Goal: Information Seeking & Learning: Check status

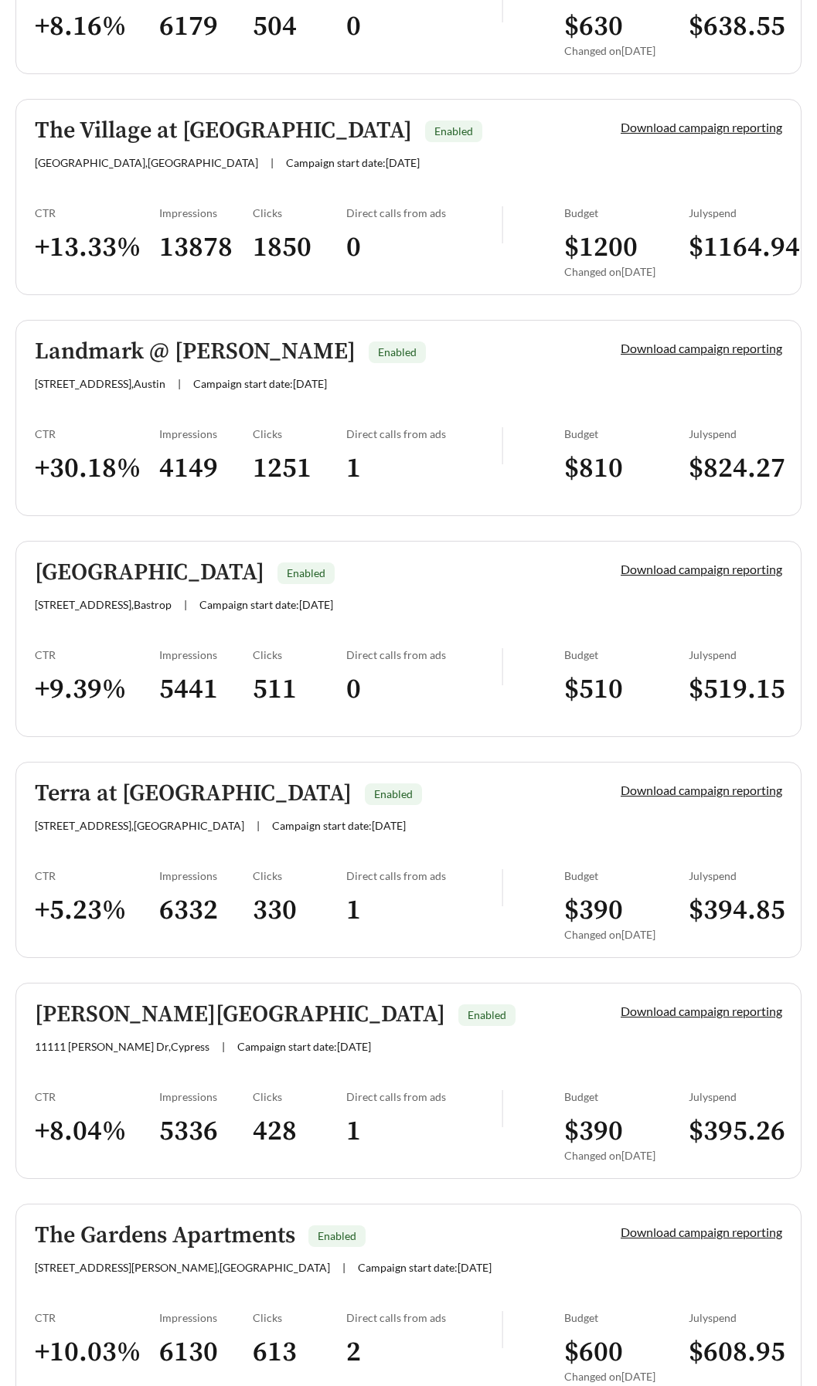
scroll to position [3752, 0]
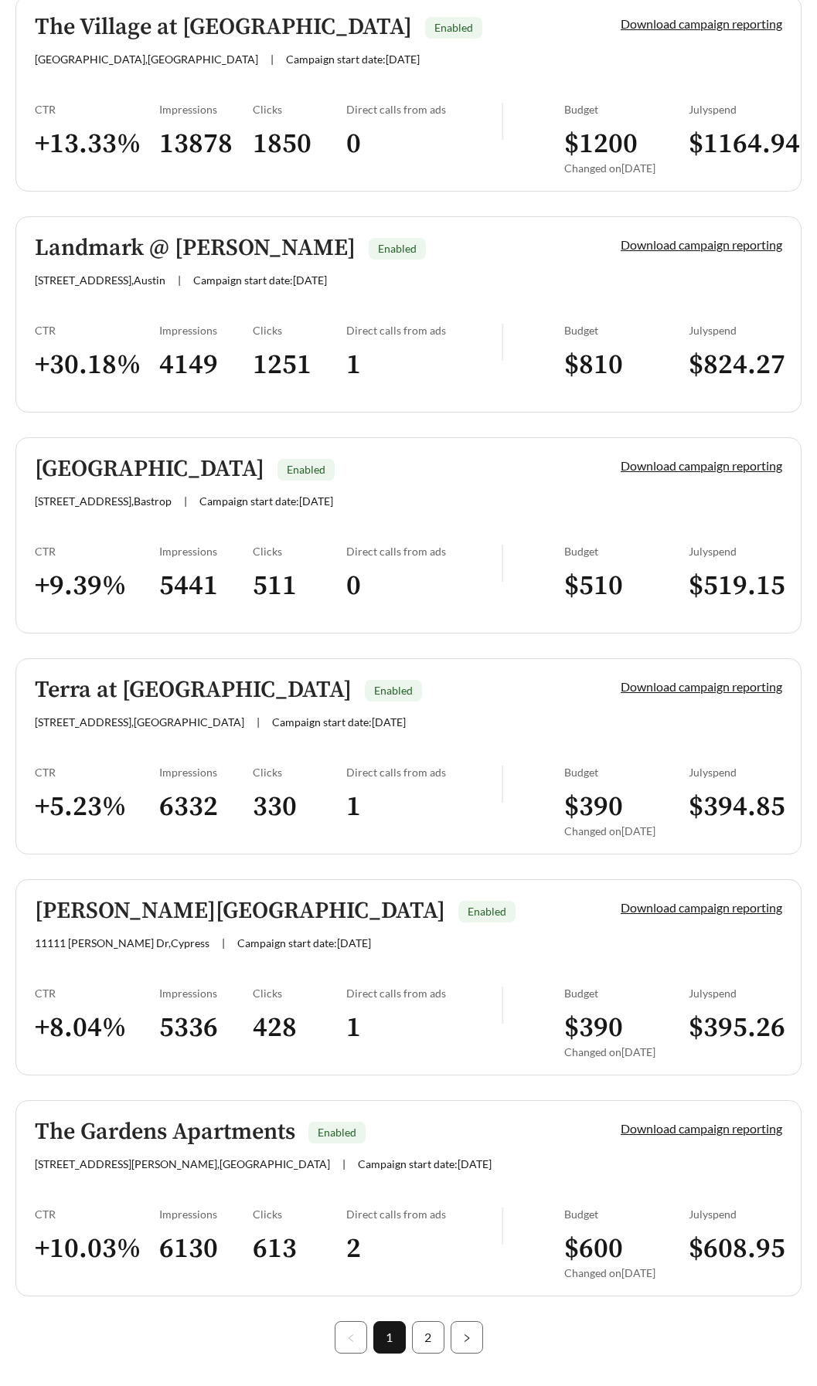
click at [199, 899] on h5 "[PERSON_NAME][GEOGRAPHIC_DATA]" at bounding box center [240, 911] width 410 height 25
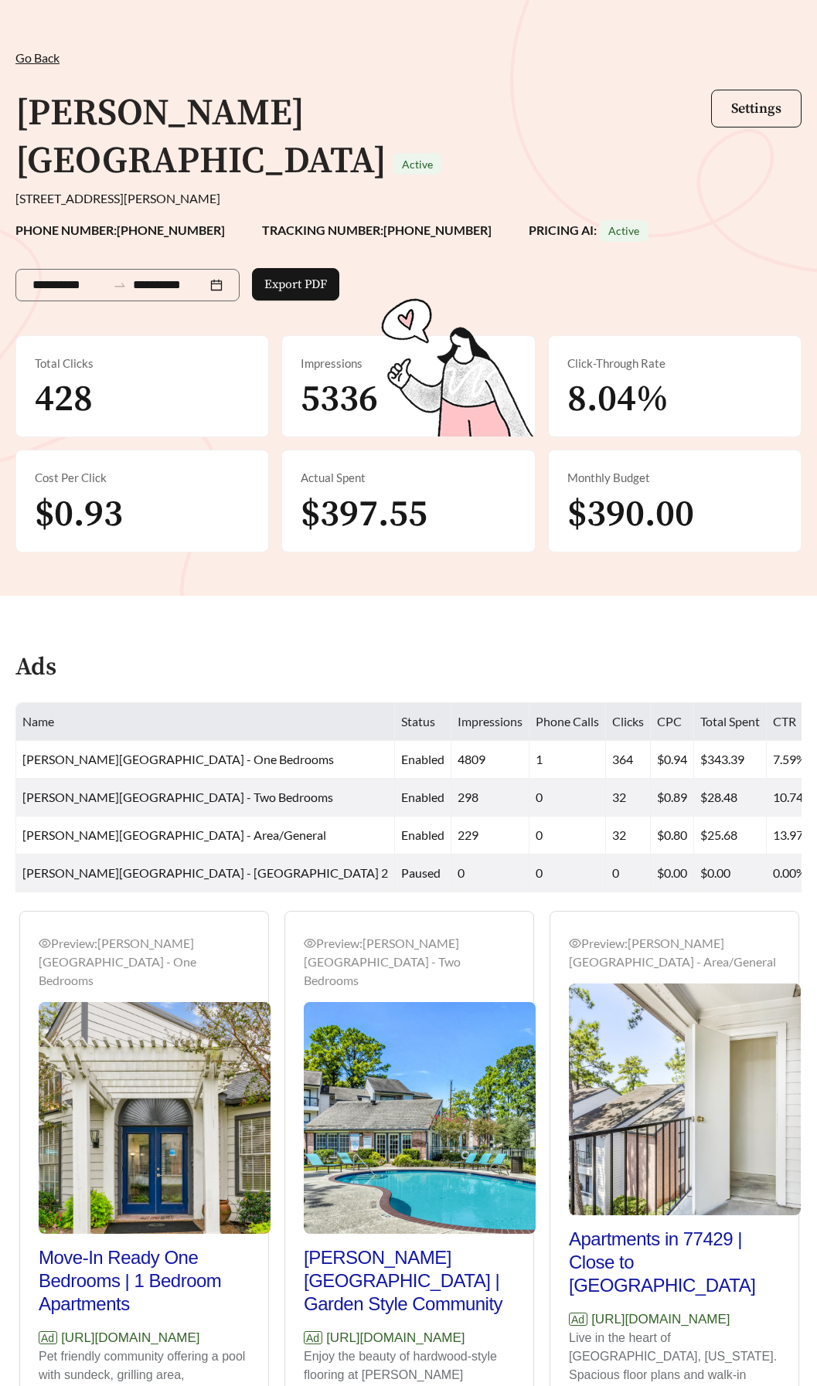
scroll to position [77, 0]
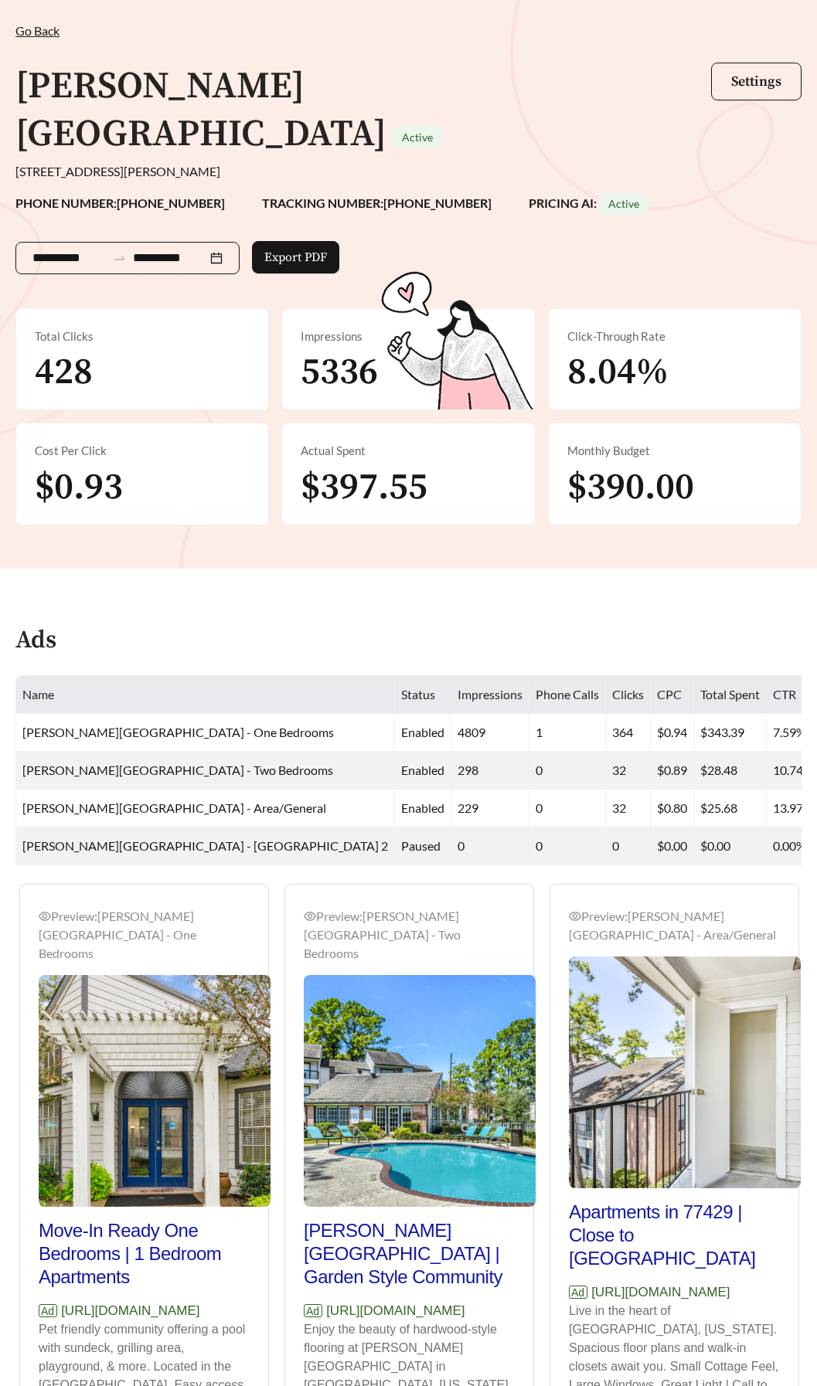
click at [238, 242] on div "**********" at bounding box center [127, 258] width 224 height 32
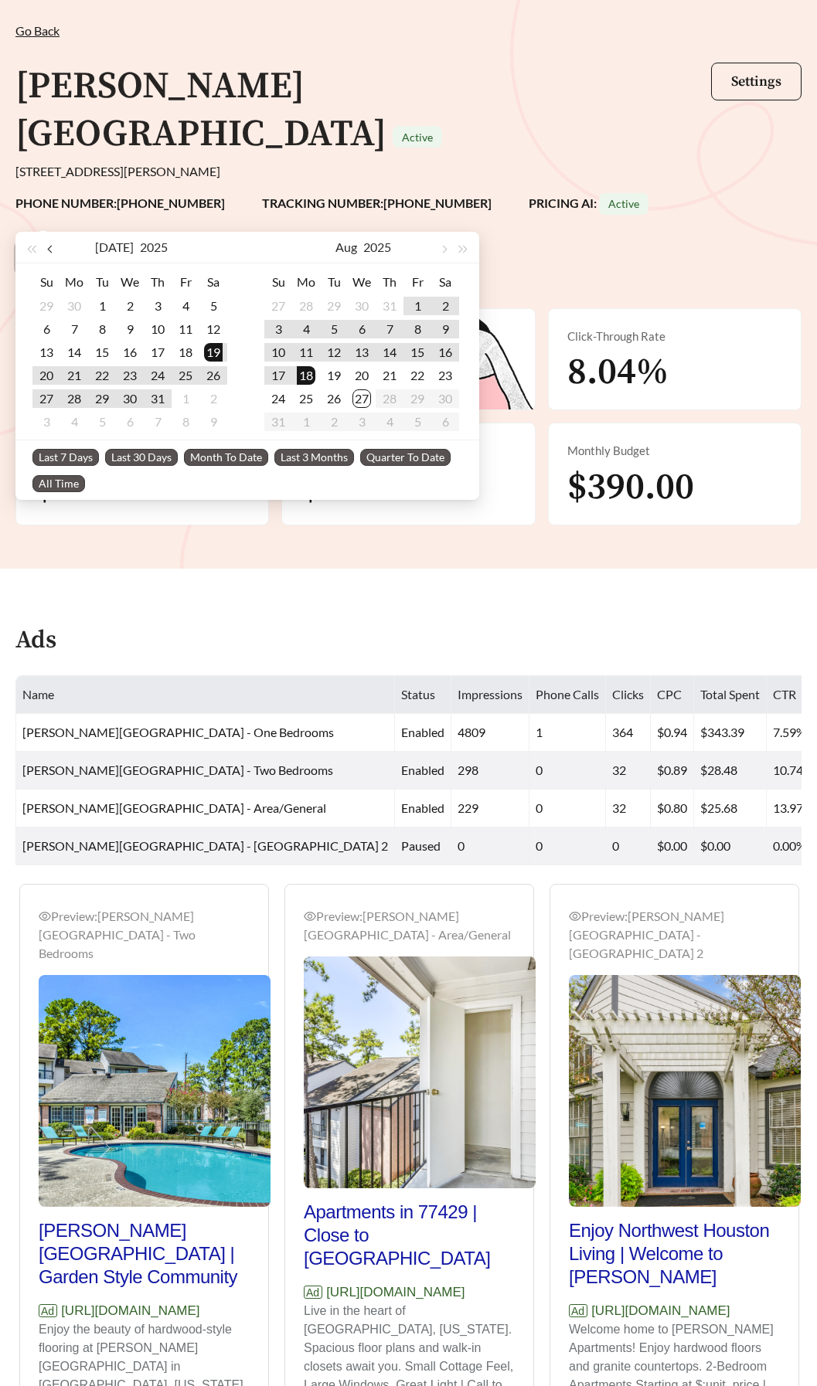
click at [50, 249] on span "button" at bounding box center [51, 250] width 8 height 8
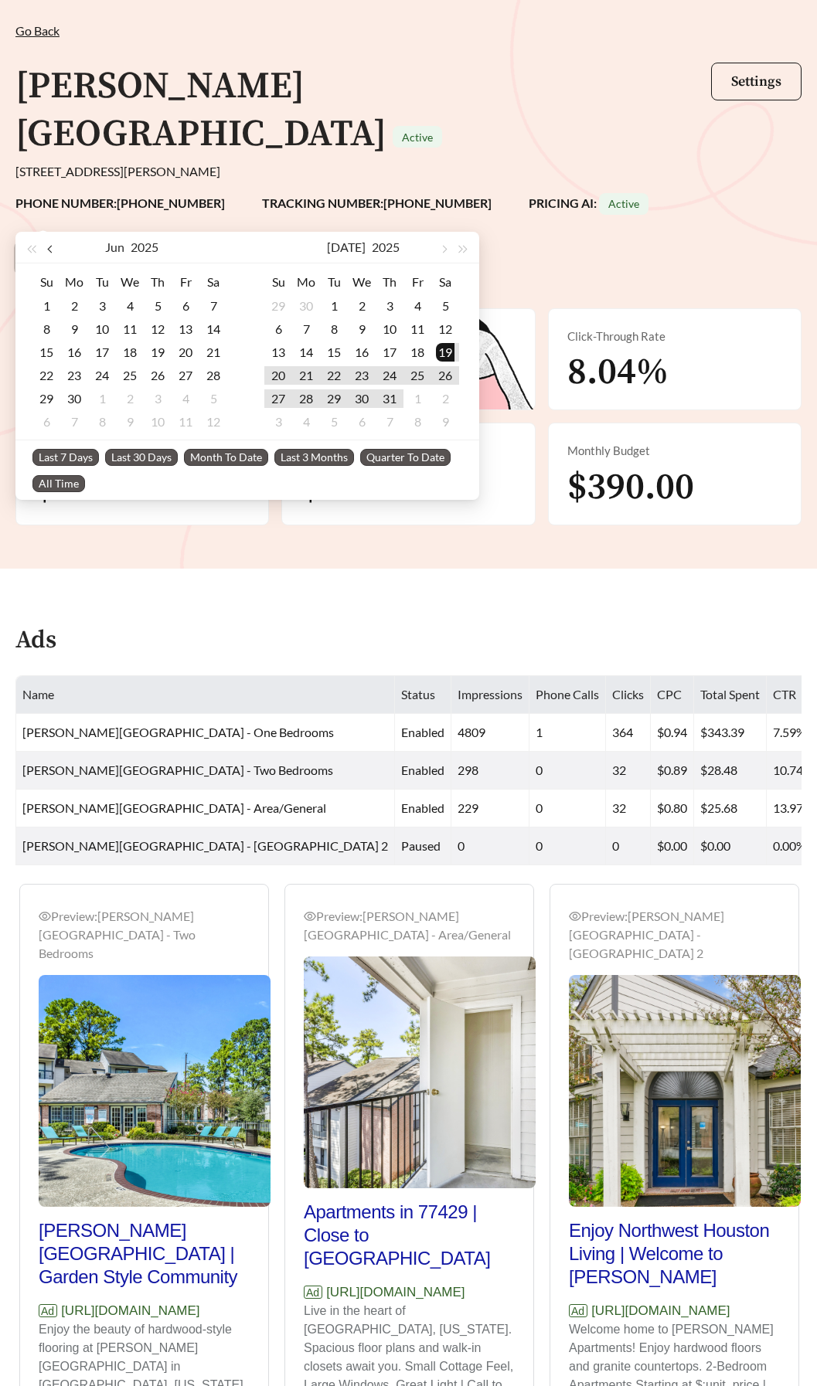
click at [50, 249] on span "button" at bounding box center [51, 250] width 8 height 8
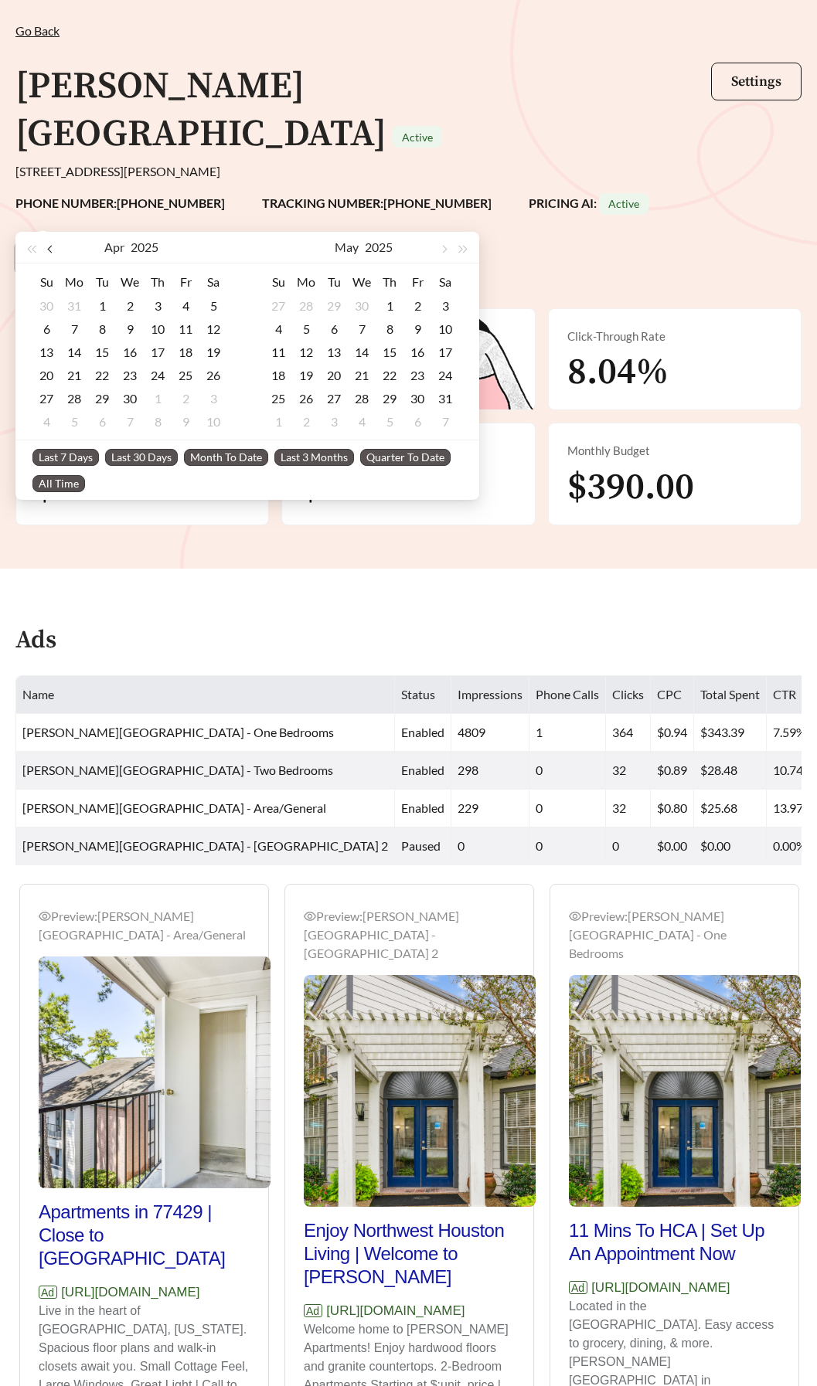
click at [50, 249] on span "button" at bounding box center [51, 250] width 8 height 8
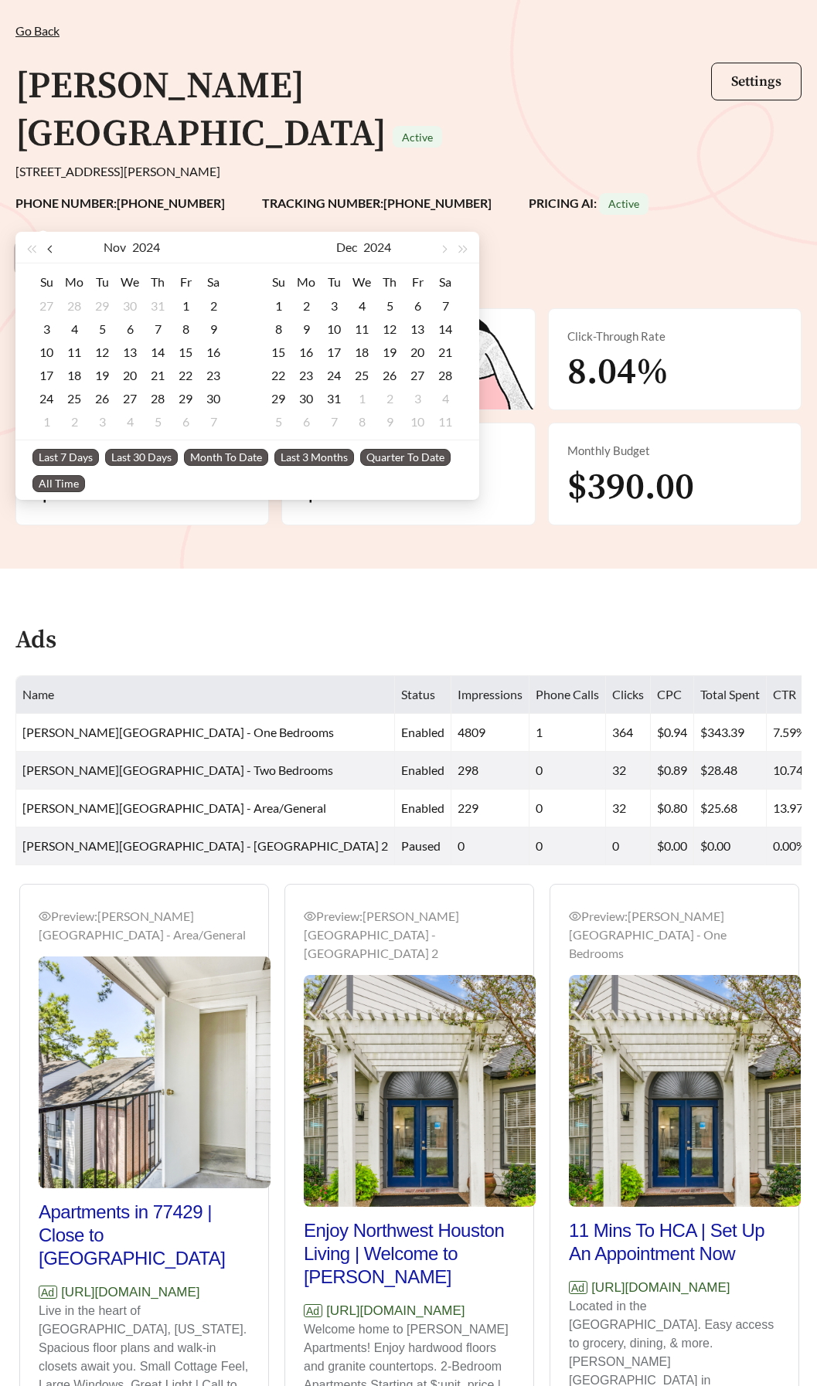
click at [50, 247] on span "button" at bounding box center [51, 250] width 8 height 8
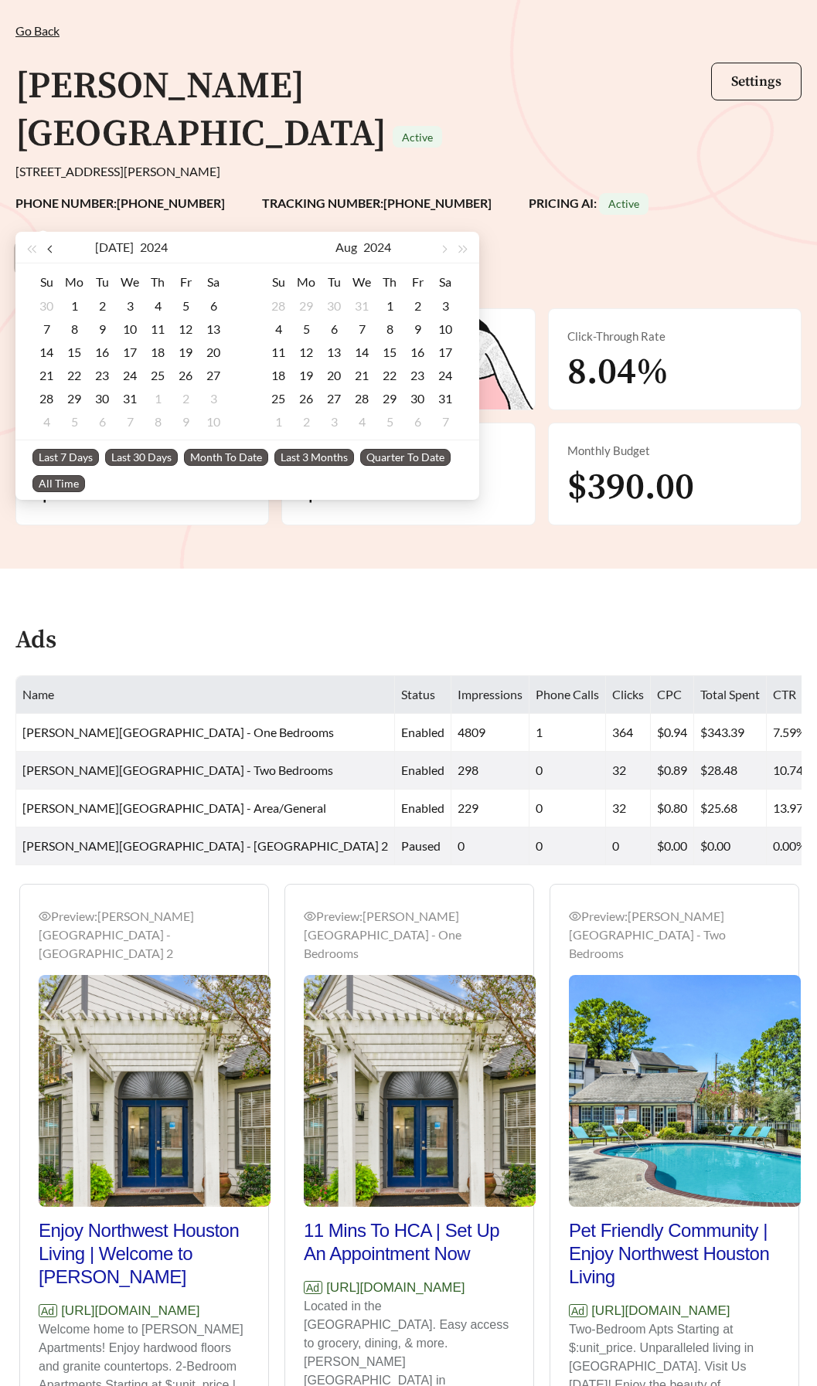
click at [50, 247] on span "button" at bounding box center [51, 250] width 8 height 8
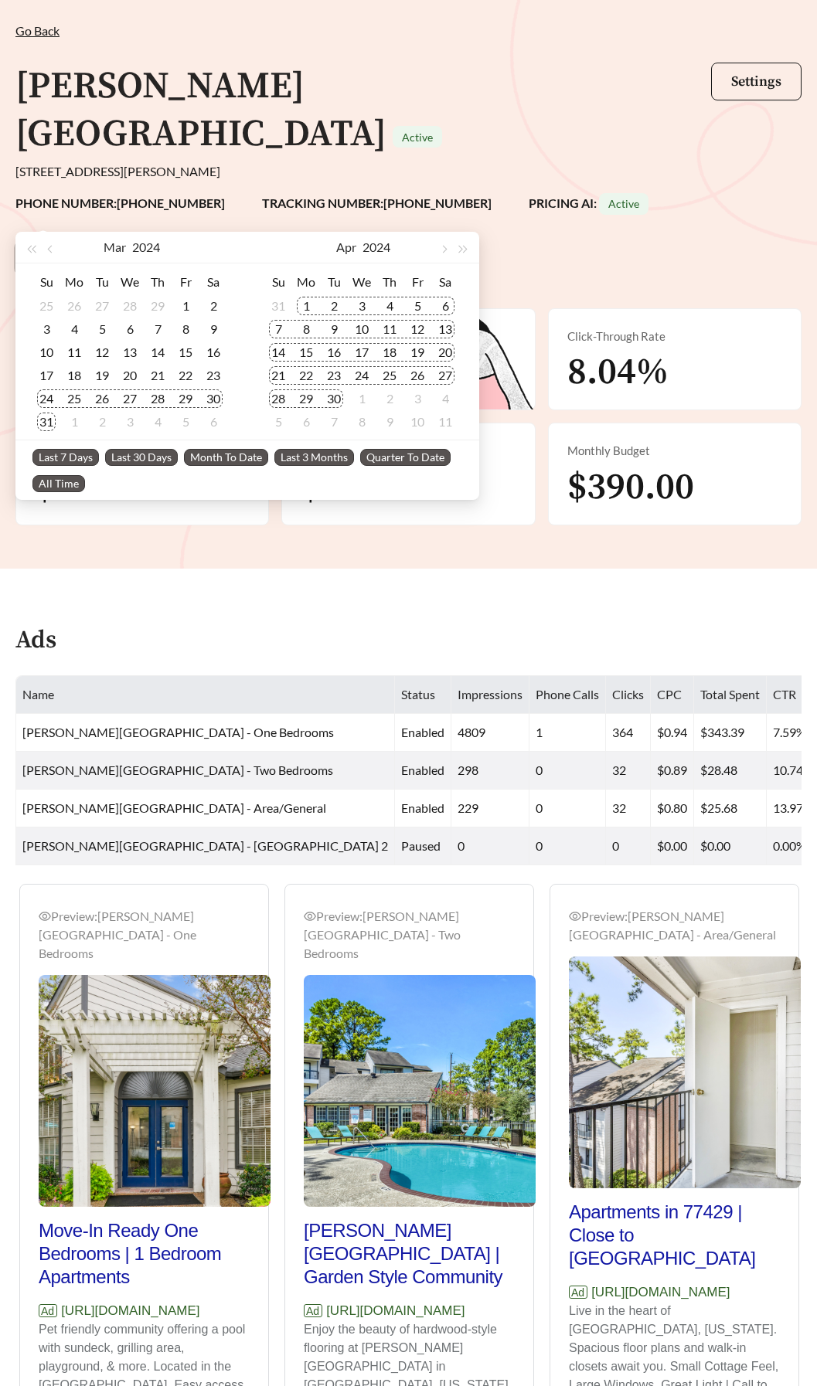
type input "**********"
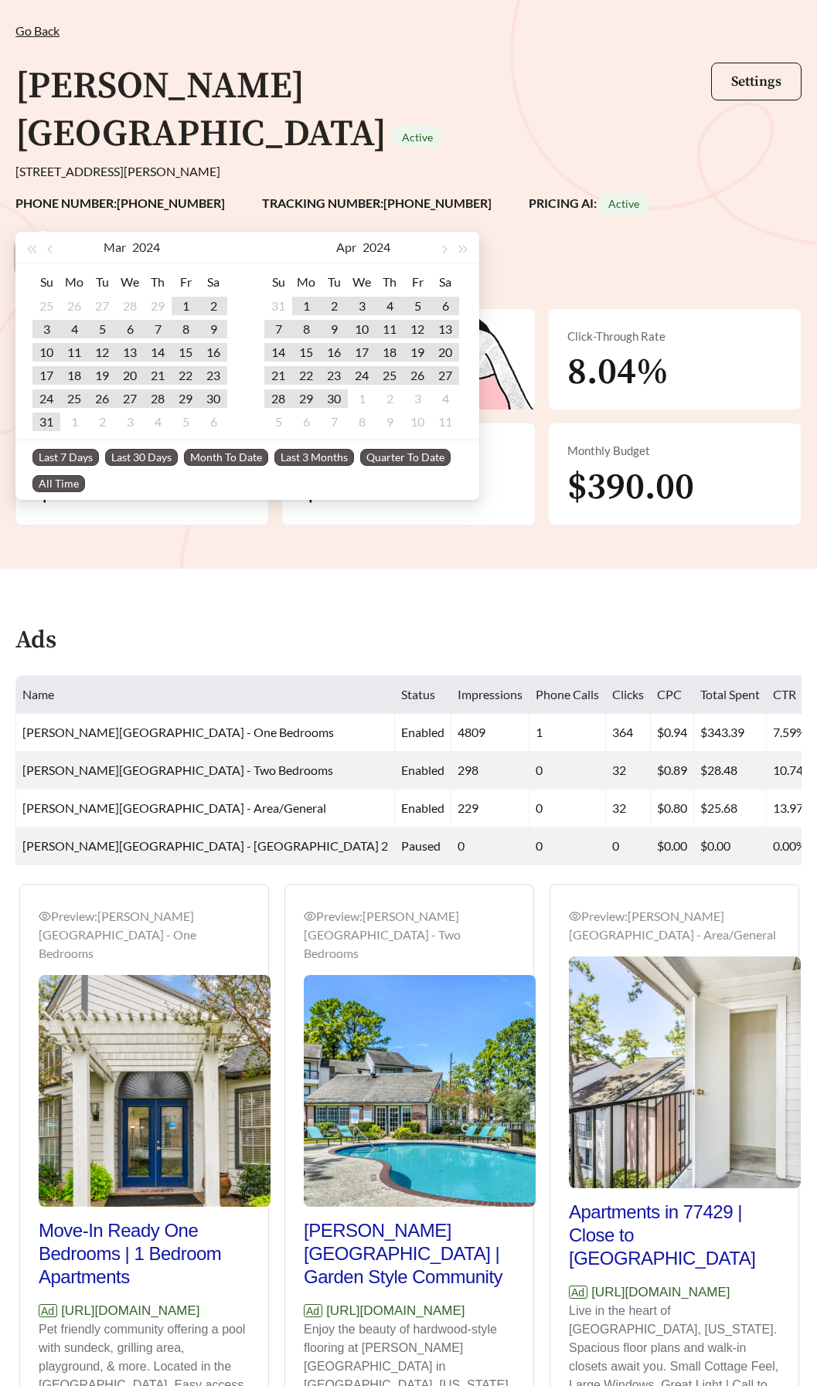
click at [53, 475] on span "All Time" at bounding box center [58, 483] width 53 height 17
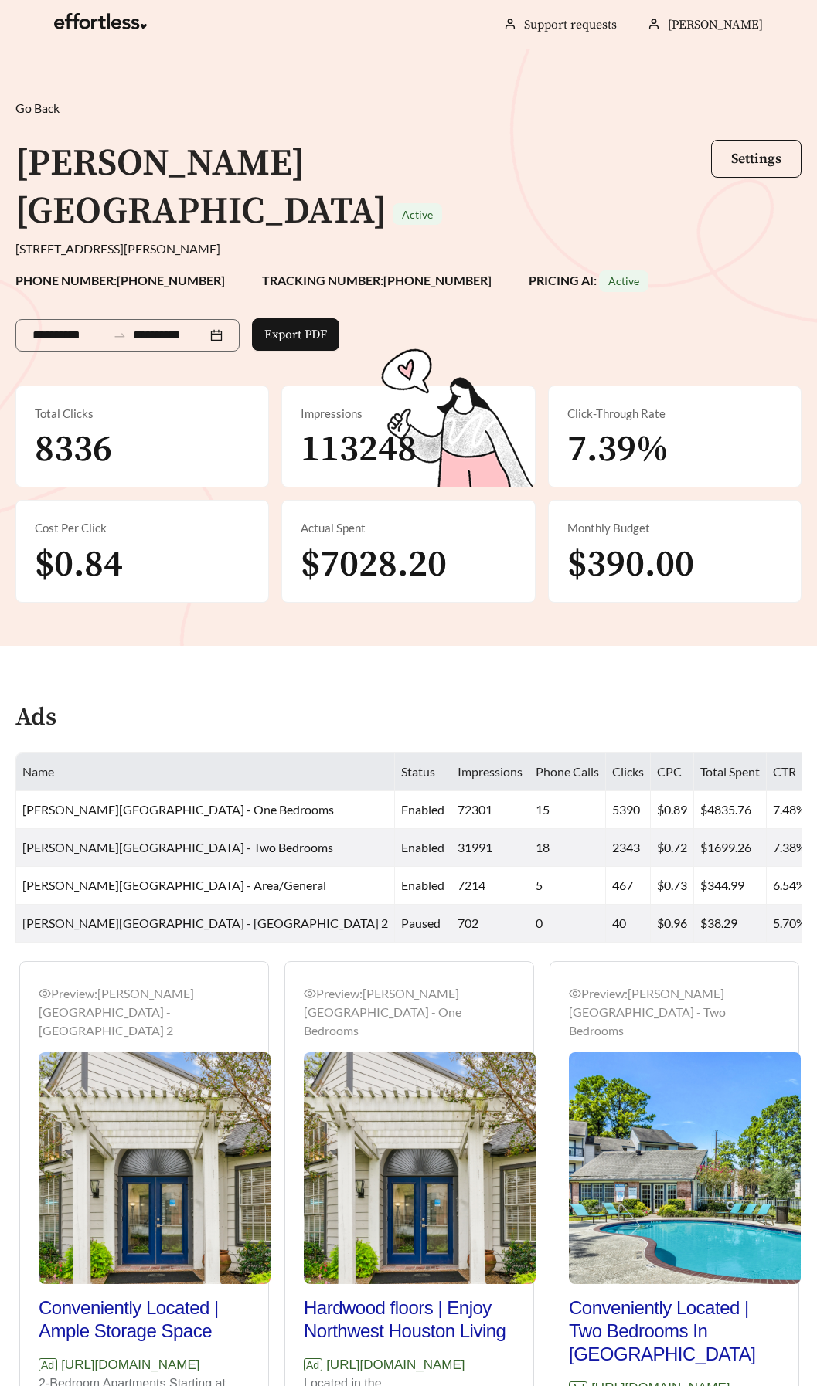
click at [665, 542] on span "$390.00" at bounding box center [630, 565] width 127 height 46
click at [603, 519] on div "Monthly Budget" at bounding box center [674, 528] width 215 height 18
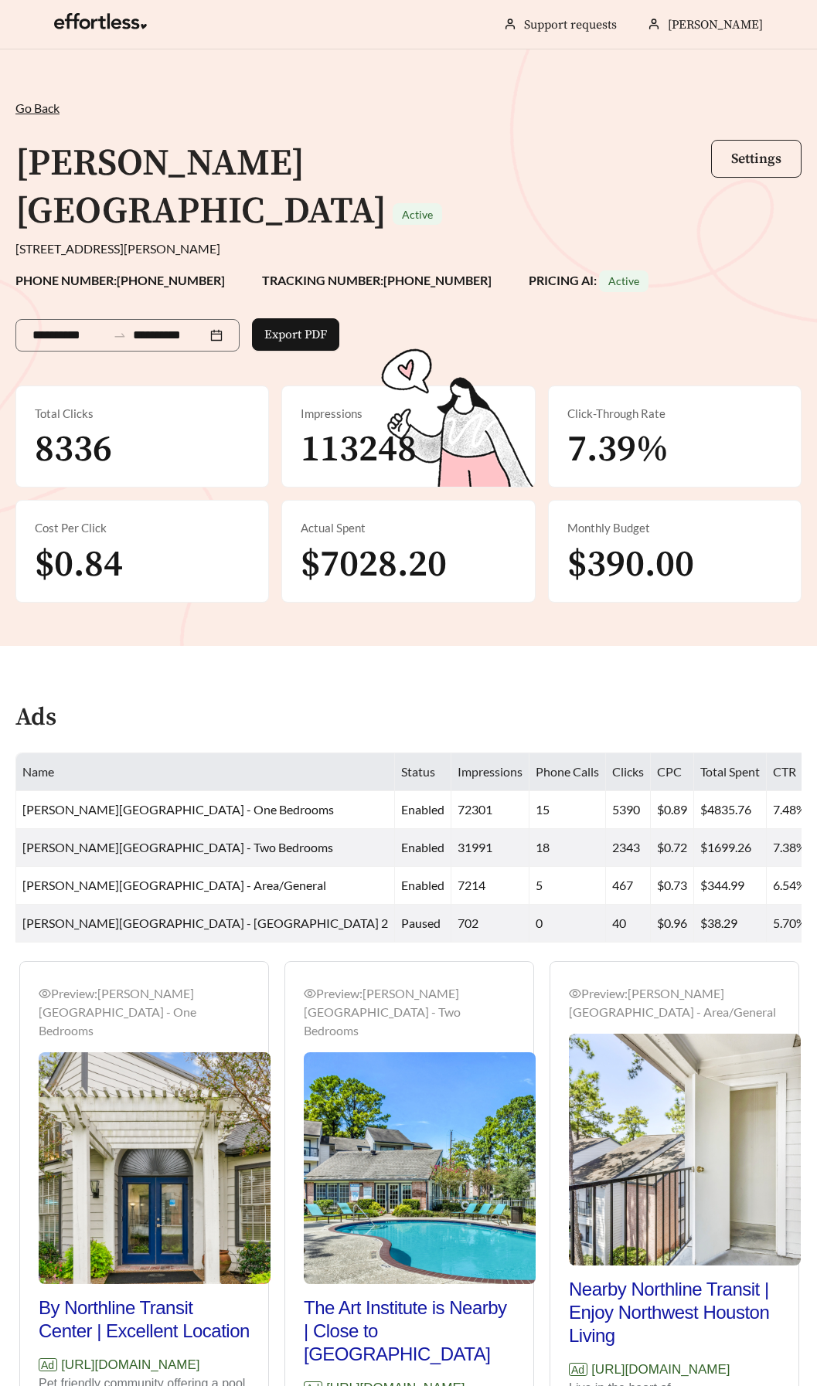
click at [759, 148] on button "Settings" at bounding box center [756, 159] width 90 height 38
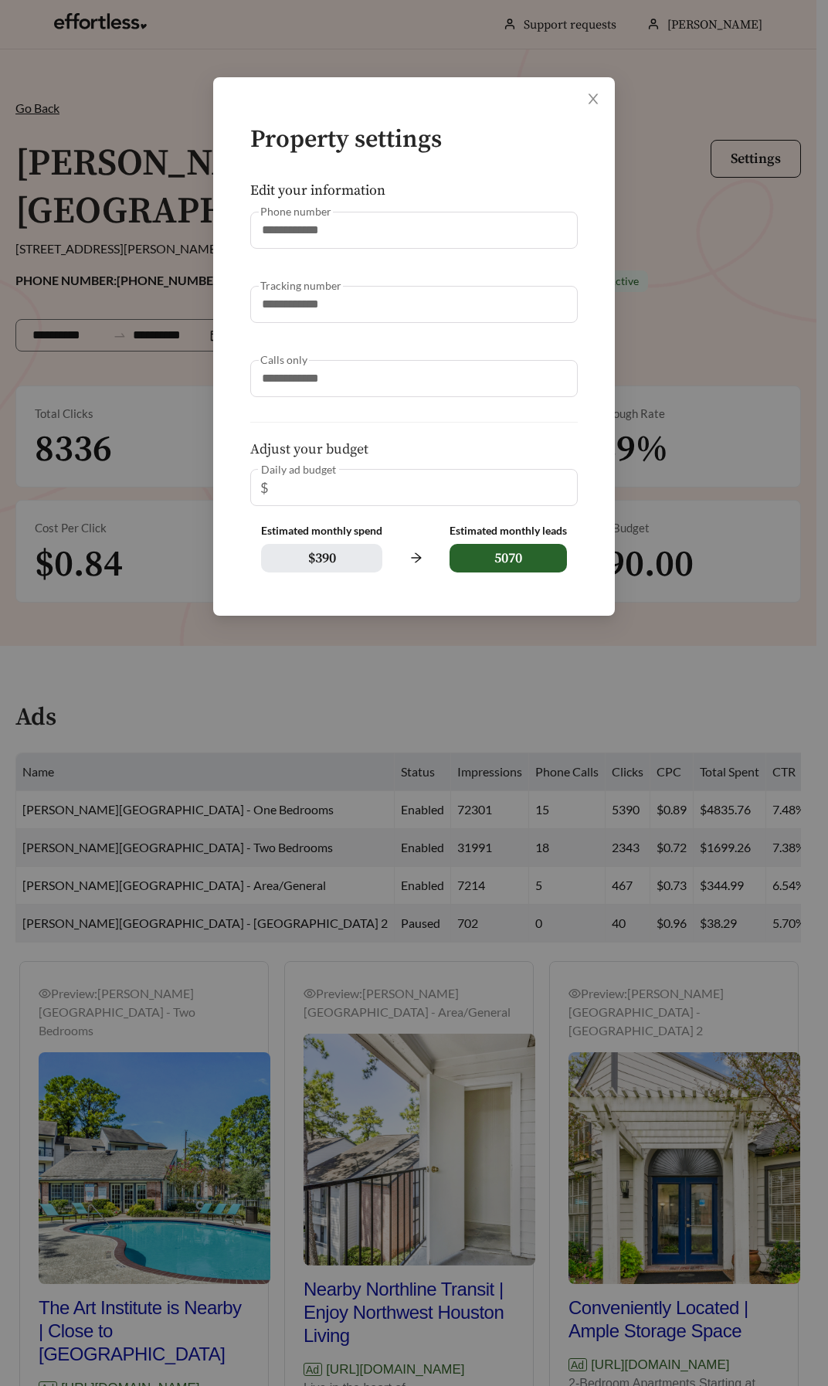
click at [331, 558] on span "$ 390" at bounding box center [321, 558] width 121 height 29
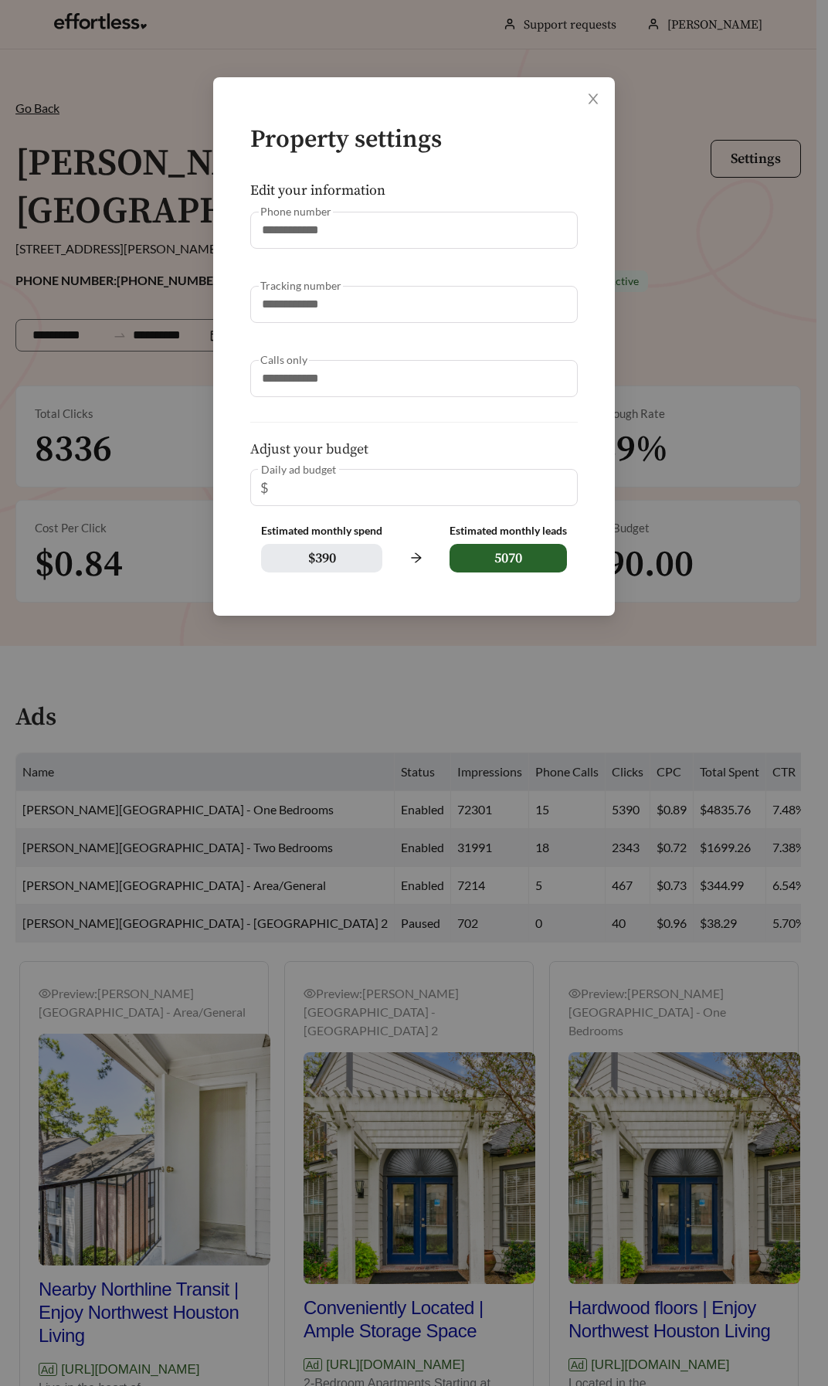
click at [341, 488] on div "Daily ad budget $ **" at bounding box center [414, 487] width 328 height 37
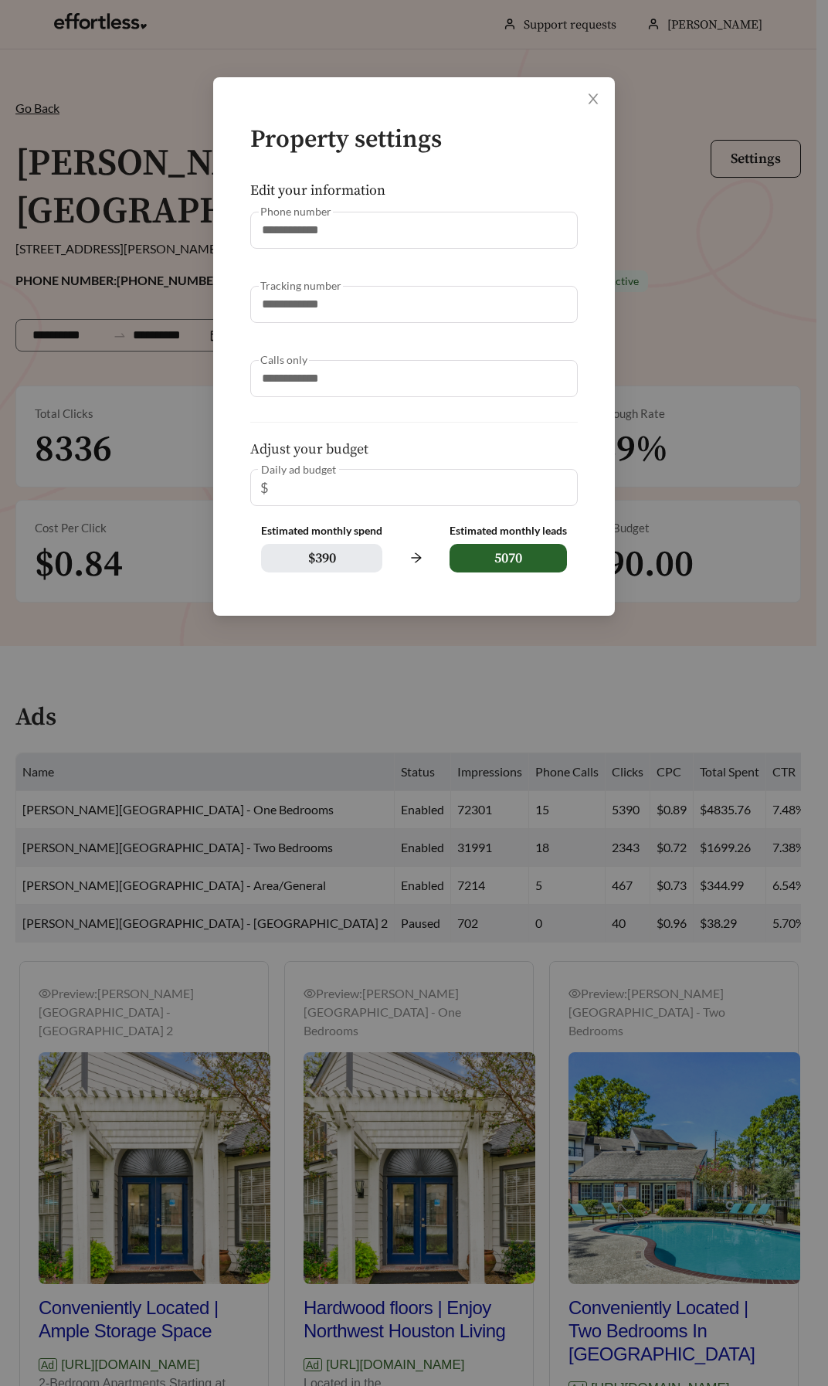
click at [284, 482] on div "Daily ad budget $ **" at bounding box center [414, 487] width 328 height 37
click at [290, 529] on div "Estimated monthly spend" at bounding box center [321, 531] width 121 height 13
click at [456, 533] on div "Estimated monthly leads" at bounding box center [508, 531] width 117 height 13
click at [307, 447] on h5 "Adjust your budget" at bounding box center [414, 449] width 328 height 15
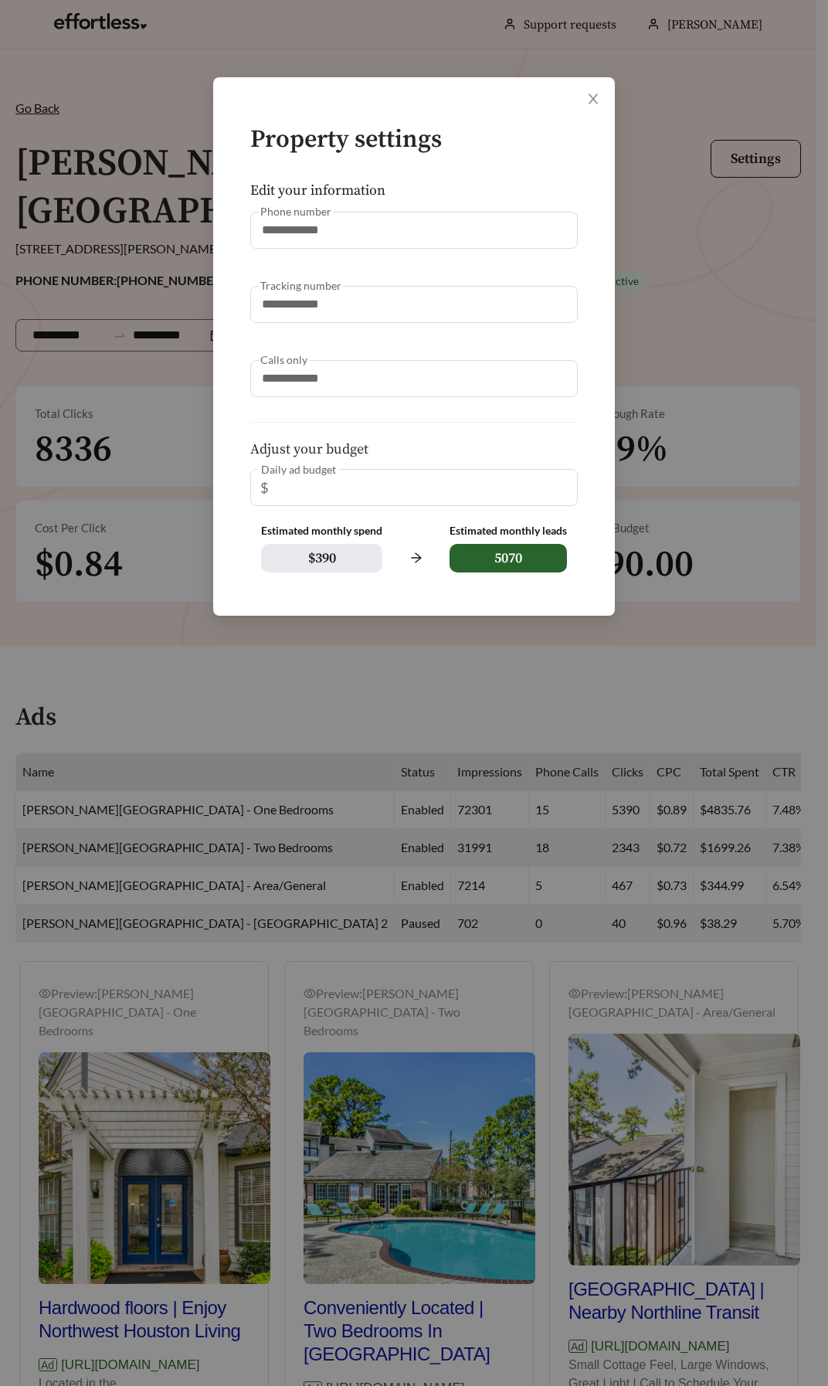
click at [307, 489] on div "Daily ad budget $ **" at bounding box center [414, 487] width 328 height 37
drag, startPoint x: 263, startPoint y: 479, endPoint x: 310, endPoint y: 327, distance: 159.1
click at [263, 477] on div "Daily ad budget $ **" at bounding box center [414, 487] width 328 height 37
click at [597, 95] on icon "close" at bounding box center [594, 99] width 10 height 10
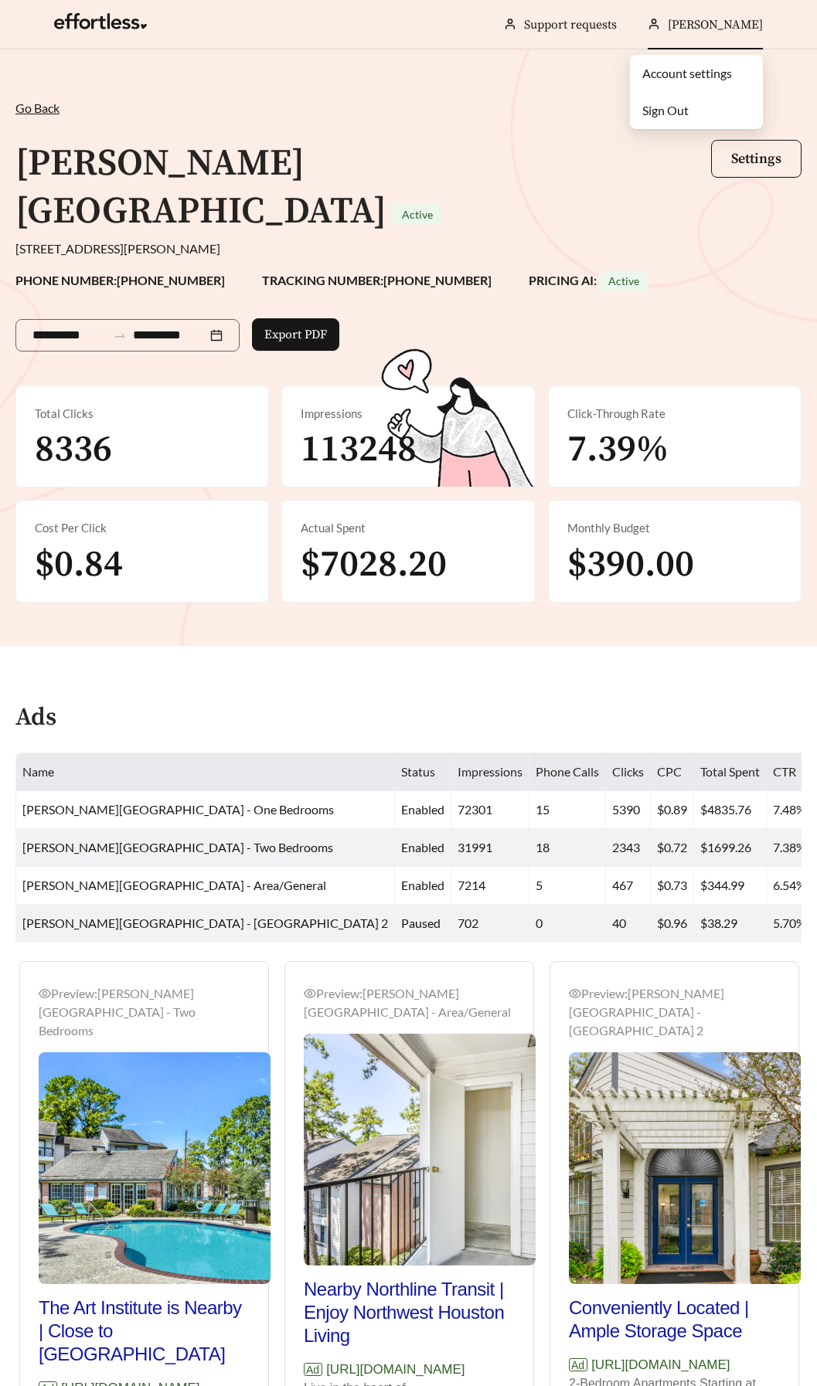
click at [691, 27] on span "[PERSON_NAME]" at bounding box center [715, 24] width 95 height 15
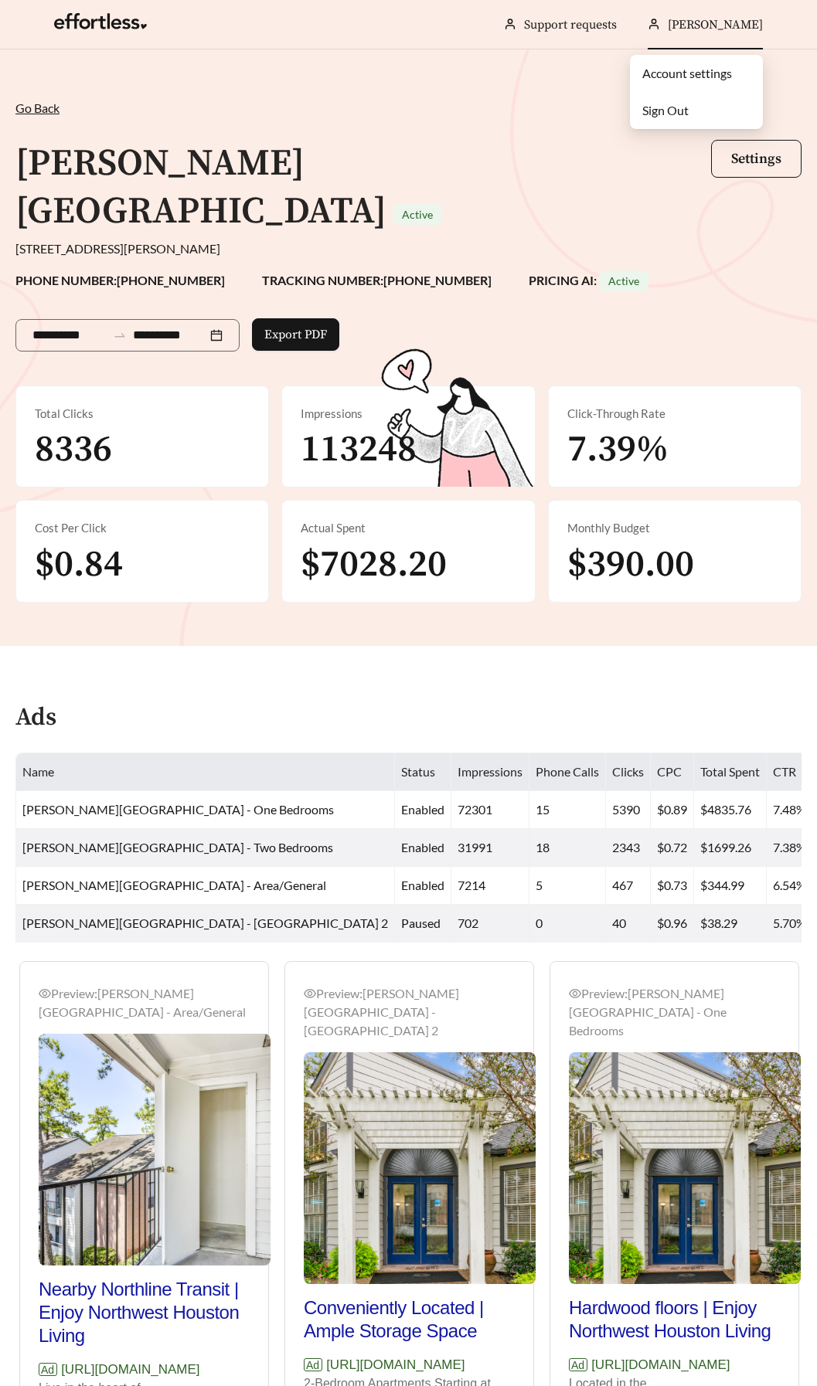
click at [661, 73] on link "Account settings" at bounding box center [687, 73] width 90 height 15
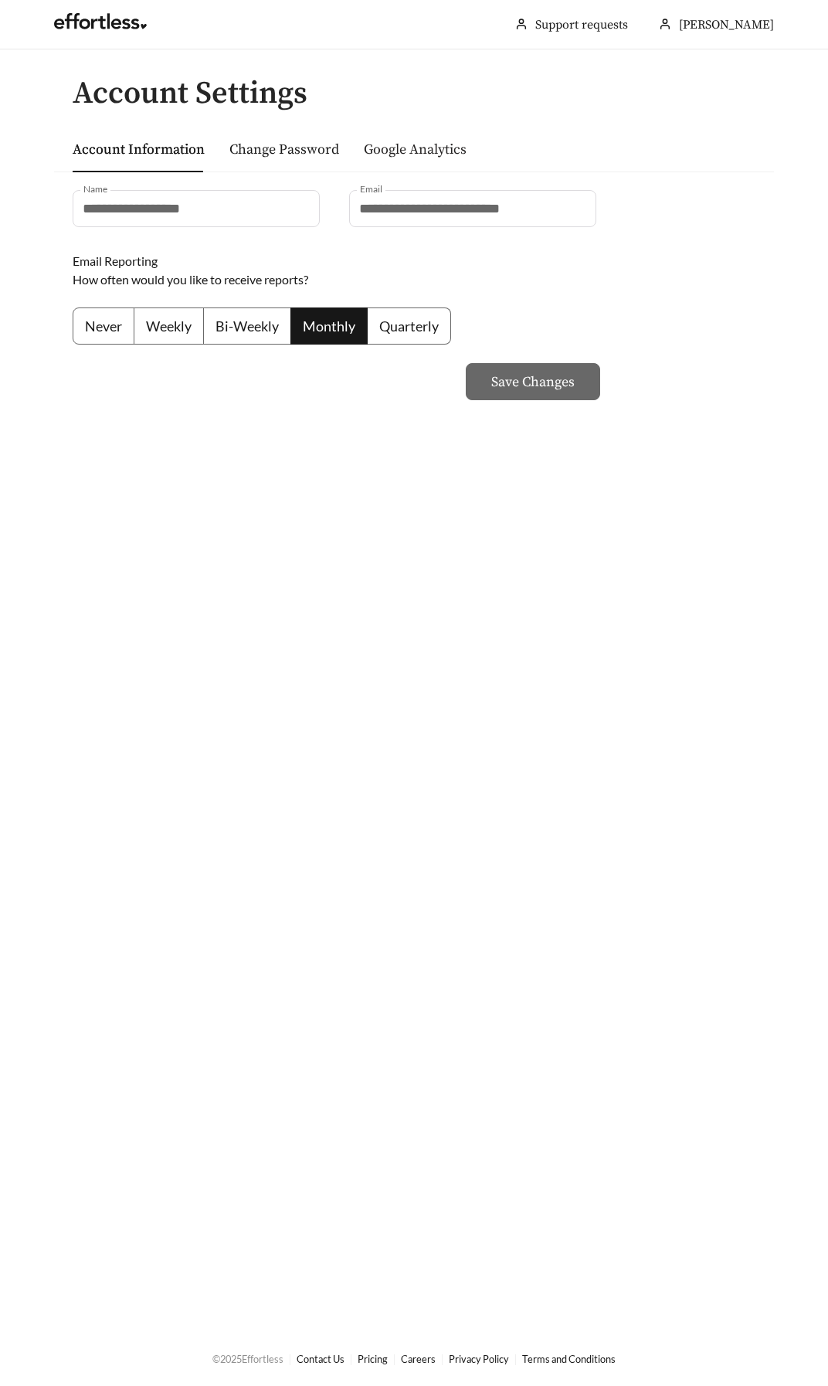
click at [420, 144] on link "Google Analytics" at bounding box center [415, 150] width 103 height 18
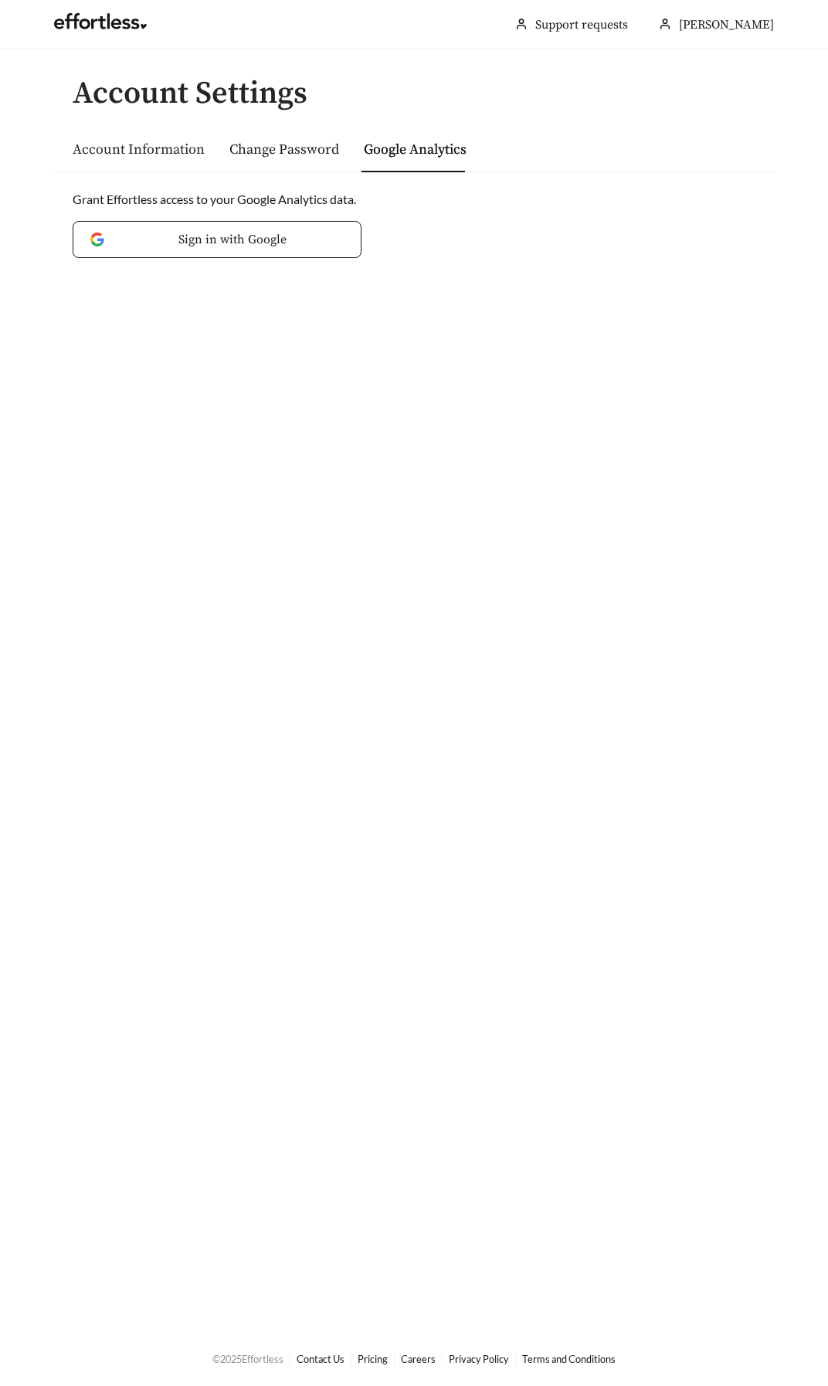
click at [151, 154] on link "Account Information" at bounding box center [139, 150] width 132 height 18
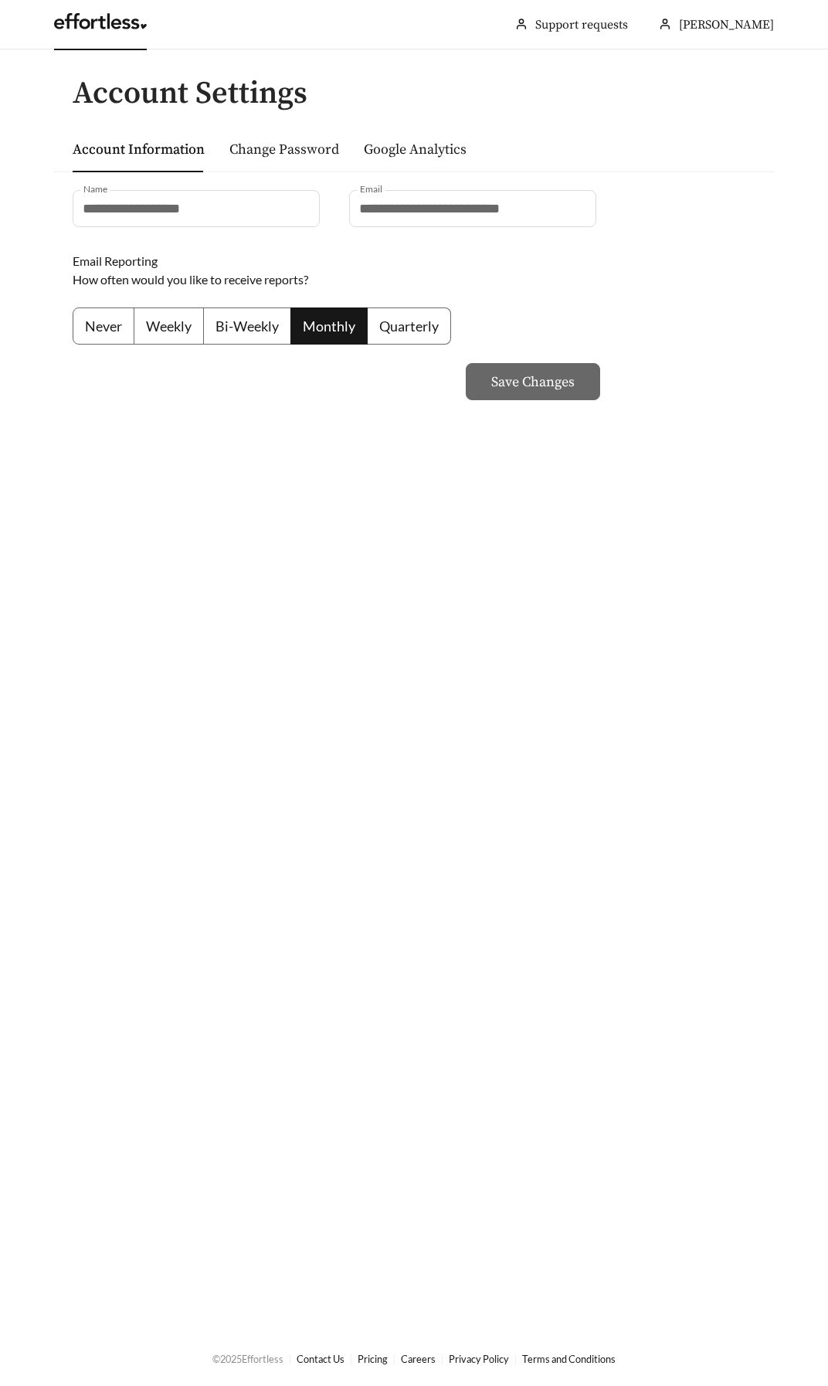
click at [83, 18] on link at bounding box center [100, 25] width 93 height 15
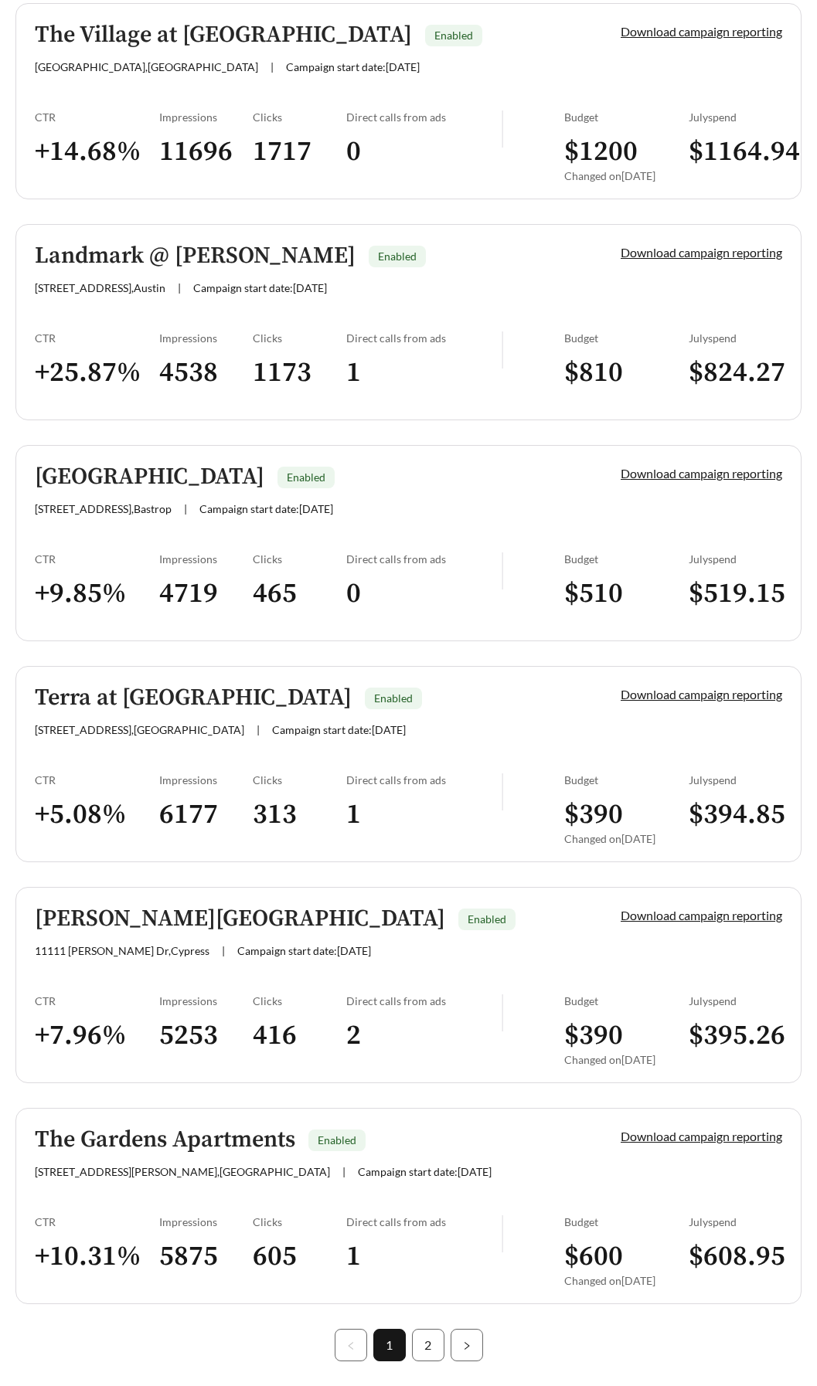
scroll to position [3752, 0]
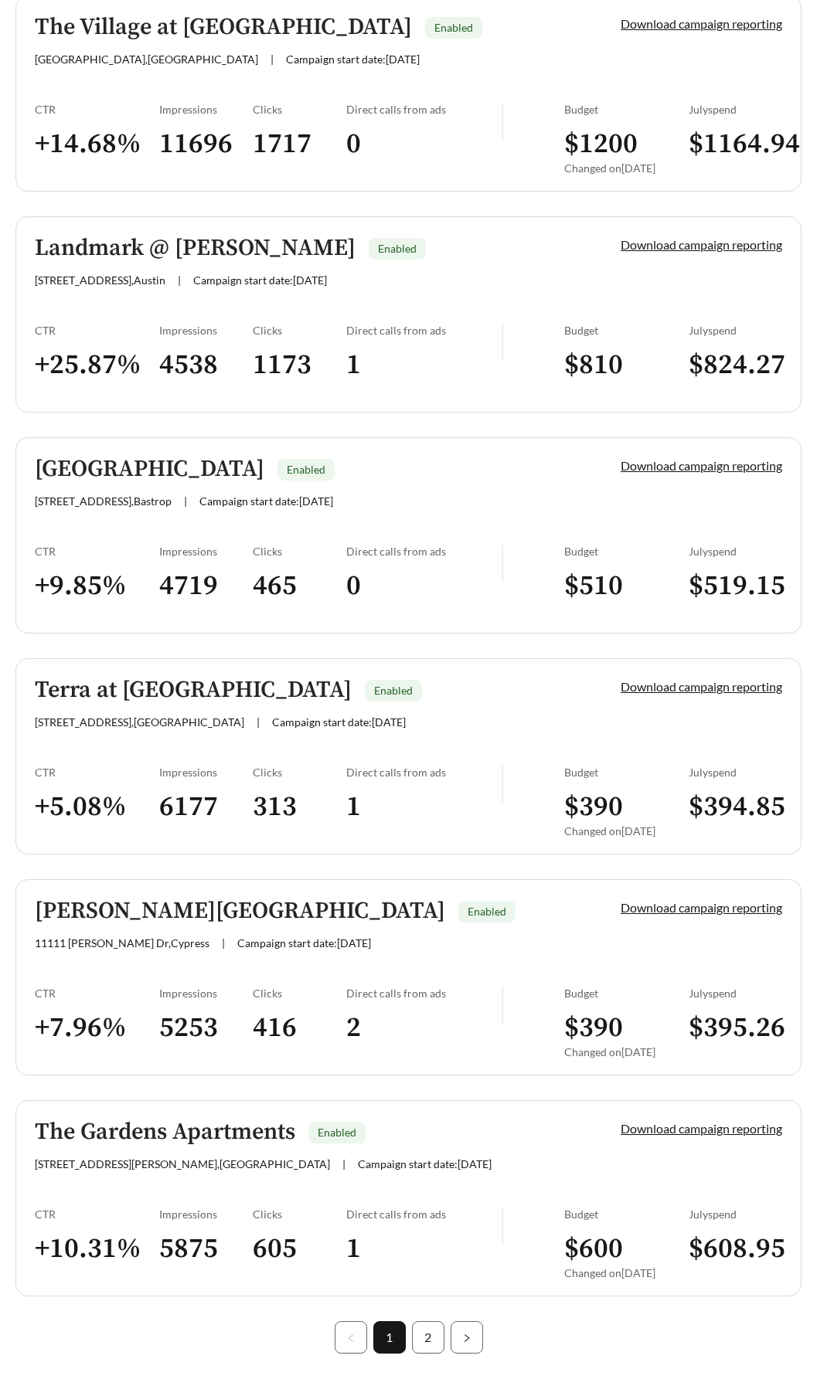
click at [226, 899] on h5 "[PERSON_NAME][GEOGRAPHIC_DATA]" at bounding box center [240, 911] width 410 height 25
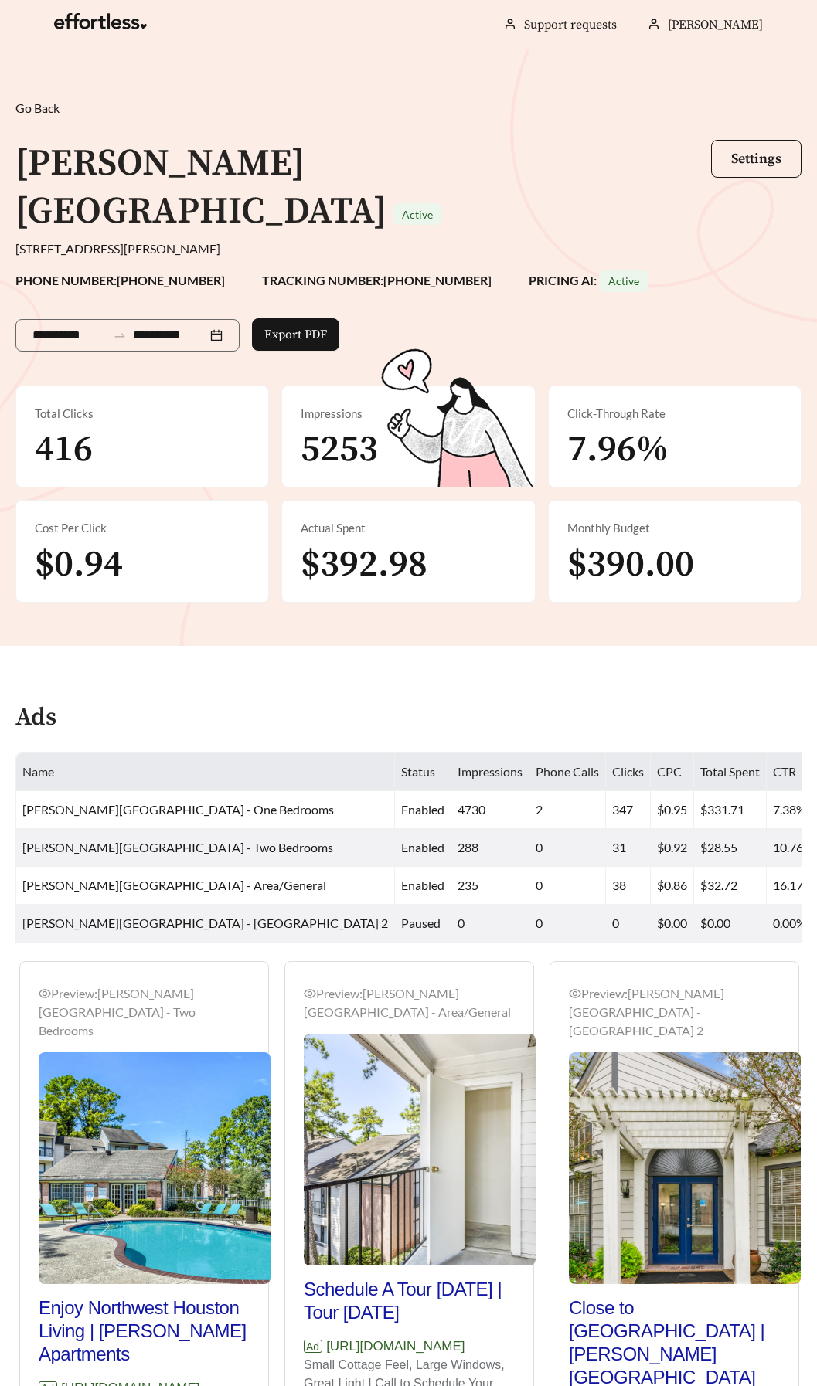
click at [678, 542] on span "$390.00" at bounding box center [630, 565] width 127 height 46
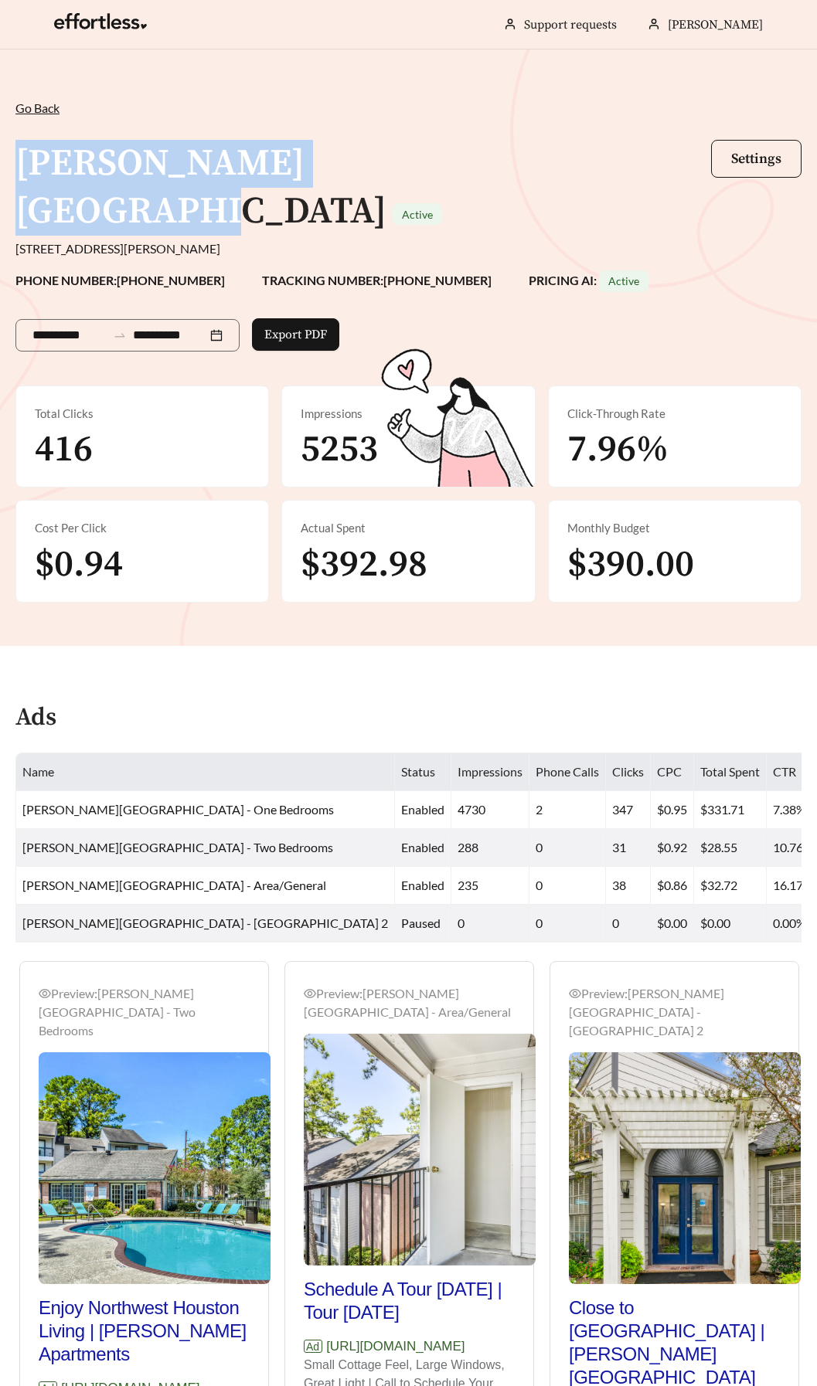
drag, startPoint x: 454, startPoint y: 164, endPoint x: 15, endPoint y: 167, distance: 438.8
click at [15, 167] on h1 "[PERSON_NAME][GEOGRAPHIC_DATA]" at bounding box center [200, 188] width 371 height 94
drag, startPoint x: 15, startPoint y: 167, endPoint x: 73, endPoint y: 168, distance: 57.9
copy h1 "[PERSON_NAME][GEOGRAPHIC_DATA]"
